Goal: Information Seeking & Learning: Learn about a topic

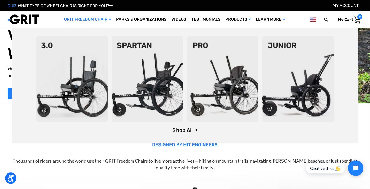
click at [183, 131] on link "Shop All" at bounding box center [185, 130] width 25 height 6
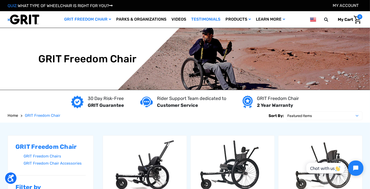
click at [205, 17] on link "Testimonials" at bounding box center [206, 19] width 34 height 16
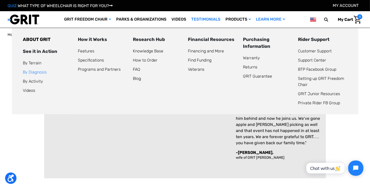
click at [29, 72] on link "By Diagnosis" at bounding box center [35, 72] width 24 height 5
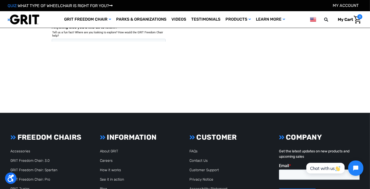
scroll to position [851, 0]
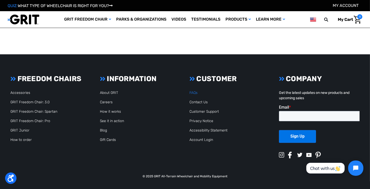
click at [193, 92] on link "FAQs" at bounding box center [194, 93] width 8 height 4
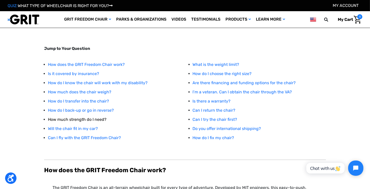
click at [80, 119] on link "How much strength do I need?" at bounding box center [77, 119] width 59 height 5
